Goal: Information Seeking & Learning: Learn about a topic

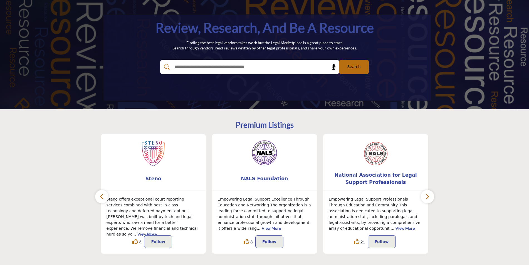
scroll to position [56, 0]
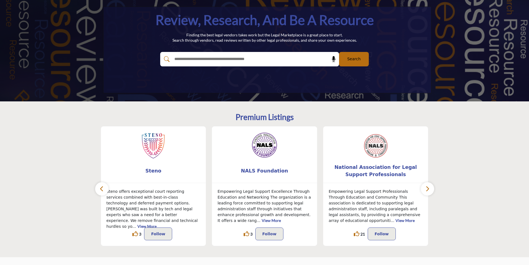
click at [395, 220] on link "View More" at bounding box center [404, 220] width 19 height 5
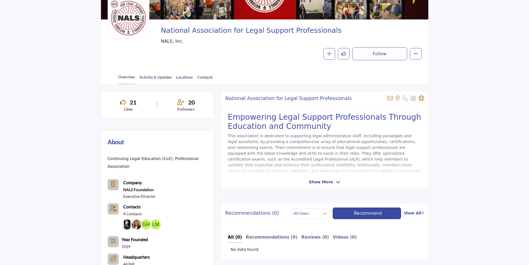
scroll to position [83, 0]
click at [323, 182] on span "Show More" at bounding box center [321, 182] width 24 height 6
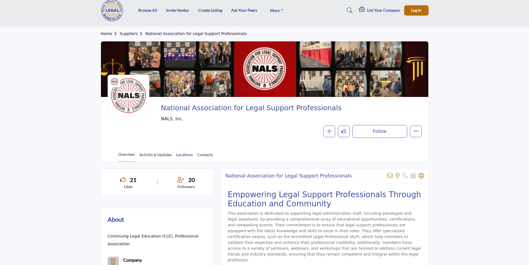
scroll to position [0, 0]
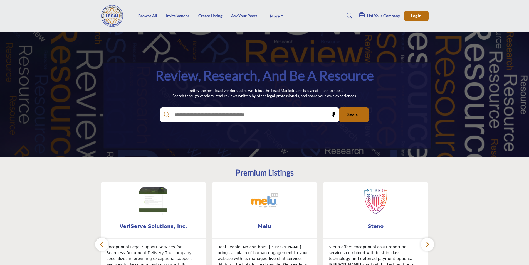
scroll to position [56, 0]
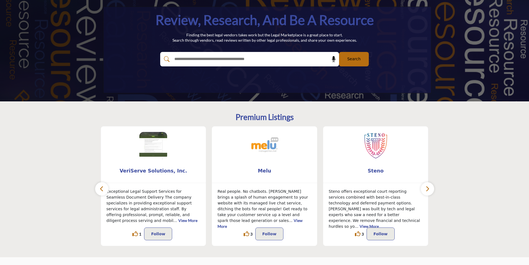
click at [430, 187] on button "button" at bounding box center [427, 188] width 13 height 13
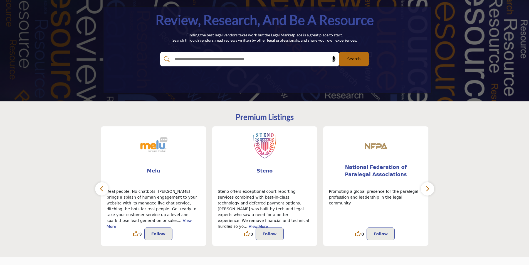
click at [428, 187] on icon "button" at bounding box center [427, 188] width 4 height 7
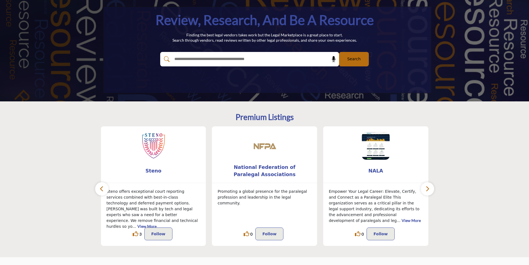
click at [405, 218] on link "View More" at bounding box center [410, 220] width 19 height 5
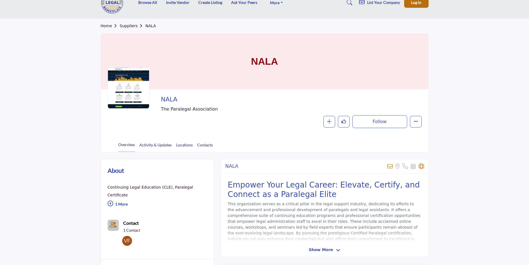
scroll to position [139, 0]
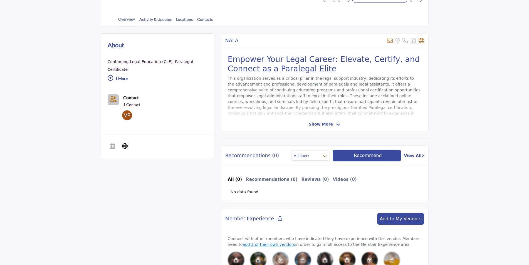
click at [315, 123] on span "Show More" at bounding box center [321, 124] width 24 height 6
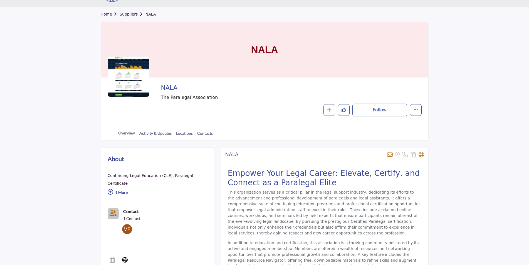
scroll to position [0, 0]
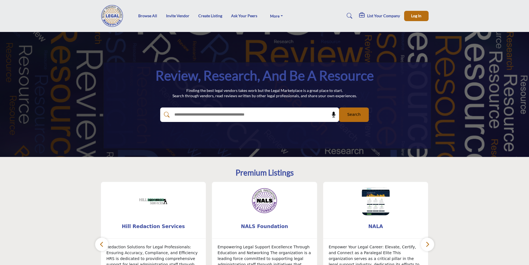
scroll to position [56, 0]
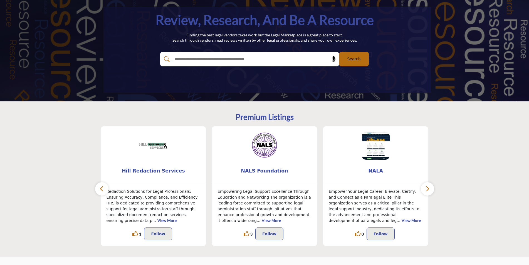
click at [428, 188] on icon "button" at bounding box center [427, 188] width 4 height 7
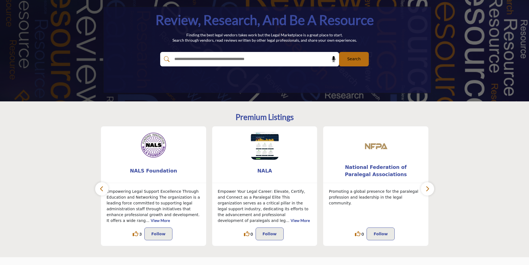
click at [426, 188] on icon "button" at bounding box center [427, 188] width 4 height 7
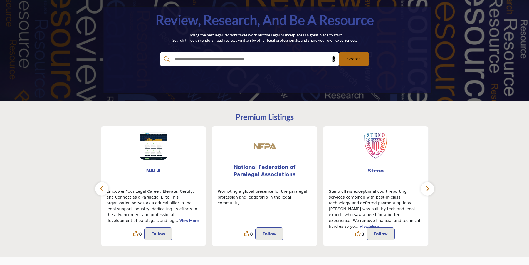
click at [426, 188] on icon "button" at bounding box center [427, 188] width 4 height 7
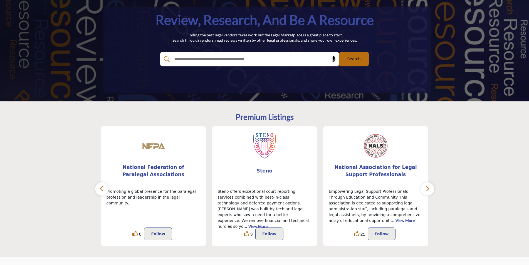
click at [426, 188] on icon "button" at bounding box center [427, 188] width 4 height 7
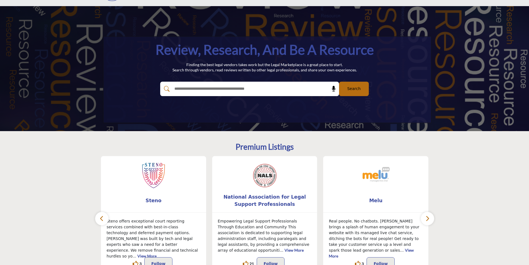
scroll to position [0, 0]
